Goal: Find specific page/section: Find specific page/section

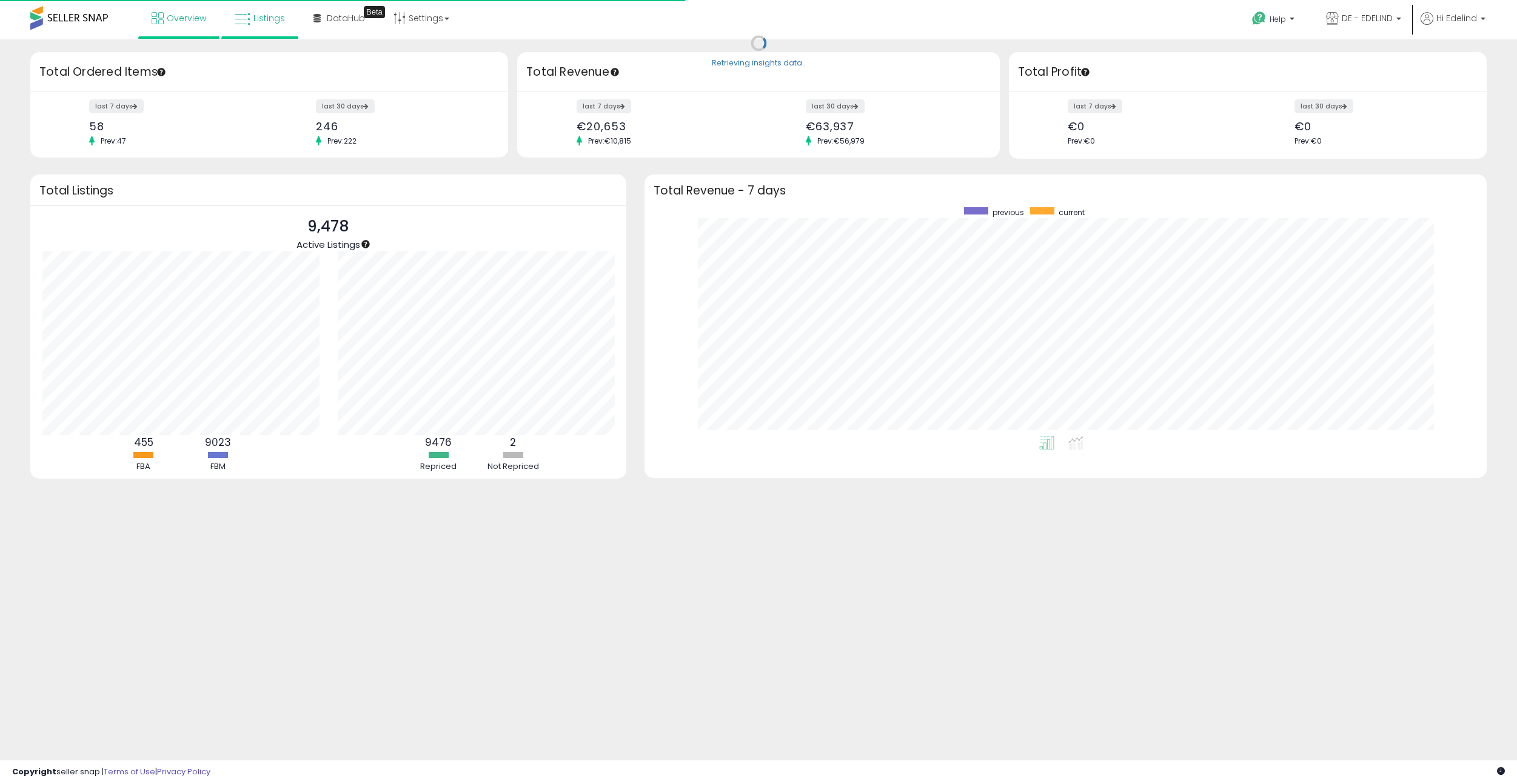
scroll to position [229, 818]
click at [266, 17] on span "Listings" at bounding box center [269, 18] width 31 height 12
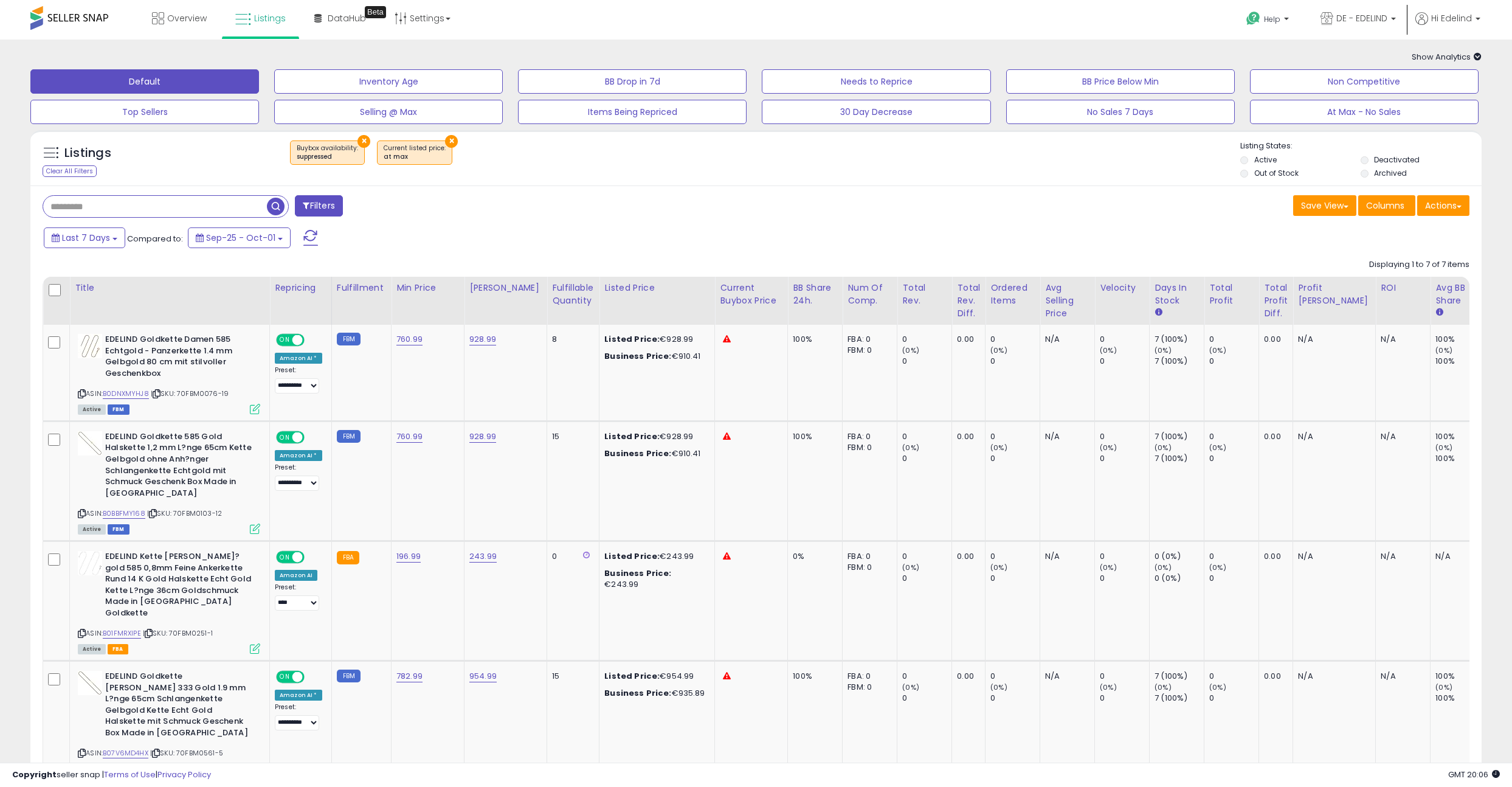
click at [359, 139] on button "×" at bounding box center [364, 141] width 13 height 13
